Goal: Find specific page/section: Find specific page/section

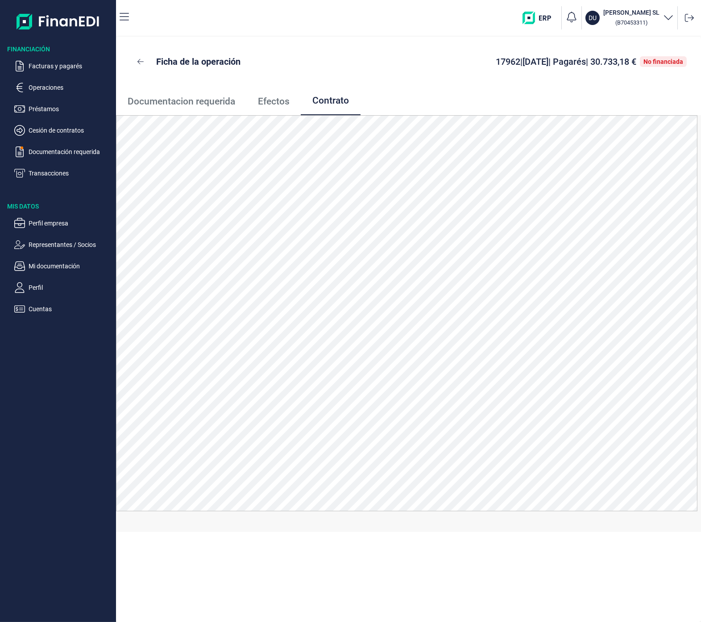
click at [497, 74] on div "Ficha de la operación 17962 | [DATE] | Pagarés | 30.733,18 € No financiada" at bounding box center [408, 62] width 585 height 50
click at [496, 91] on ul "Documentacion requerida Efectos Contrato" at bounding box center [408, 101] width 585 height 29
click at [45, 150] on p "Documentación requerida" at bounding box center [71, 151] width 84 height 11
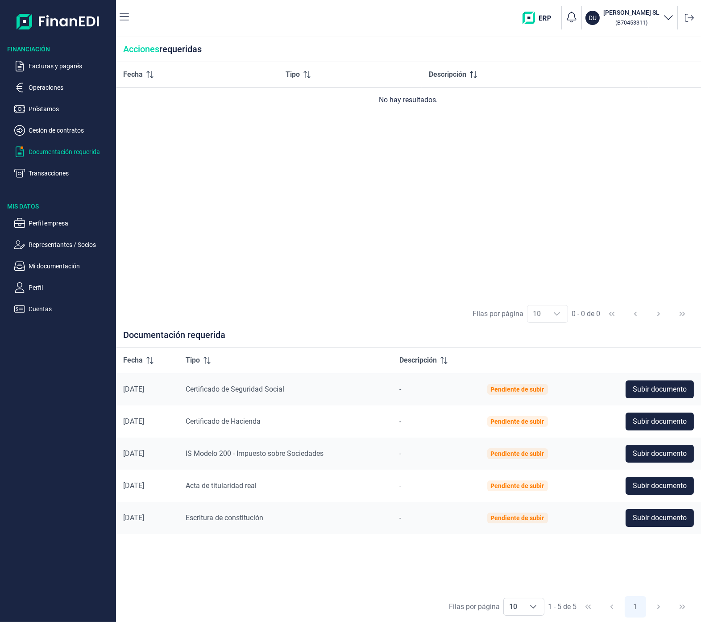
click at [399, 260] on div "Fecha Tipo Descripción No hay resultados." at bounding box center [408, 180] width 585 height 237
click at [243, 182] on div "Fecha Tipo Descripción No hay resultados." at bounding box center [408, 180] width 585 height 237
click at [21, 147] on span "button" at bounding box center [22, 147] width 3 height 3
click at [46, 85] on p "Operaciones" at bounding box center [71, 87] width 84 height 11
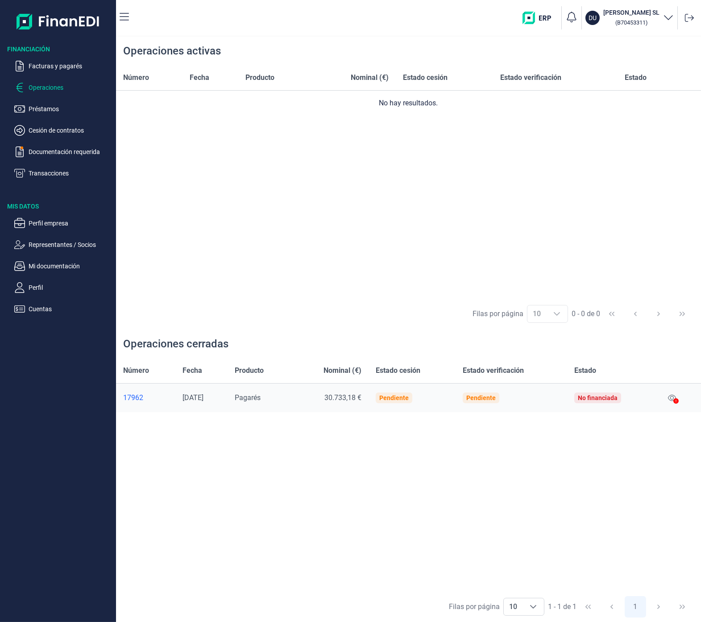
click at [460, 180] on div "Número Fecha Producto Nominal (€) Estado cesión Estado verificación Estado No h…" at bounding box center [408, 181] width 585 height 233
click at [134, 397] on div "17962" at bounding box center [145, 397] width 45 height 9
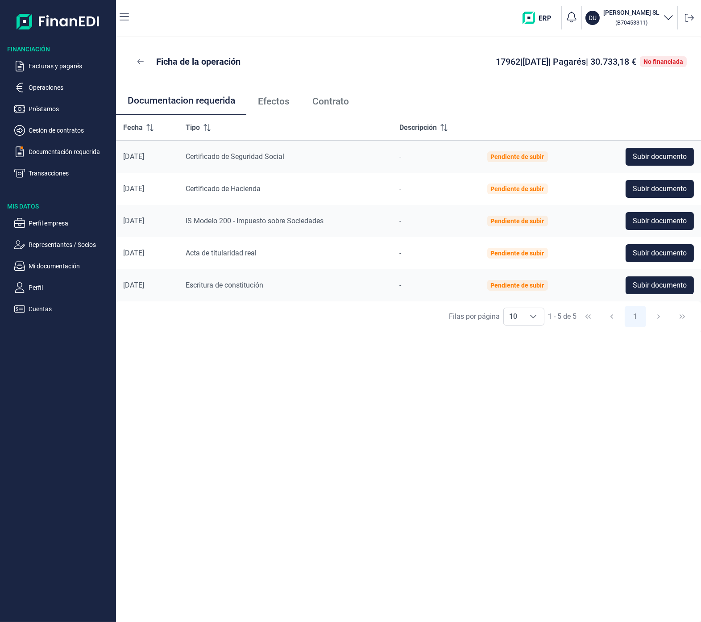
drag, startPoint x: 133, startPoint y: 396, endPoint x: 146, endPoint y: 409, distance: 18.6
click at [133, 397] on div "Ficha de la operación 17962 | [DATE] | Pagarés | 30.733,18 € No financiada Docu…" at bounding box center [408, 329] width 585 height 585
